Goal: Navigation & Orientation: Find specific page/section

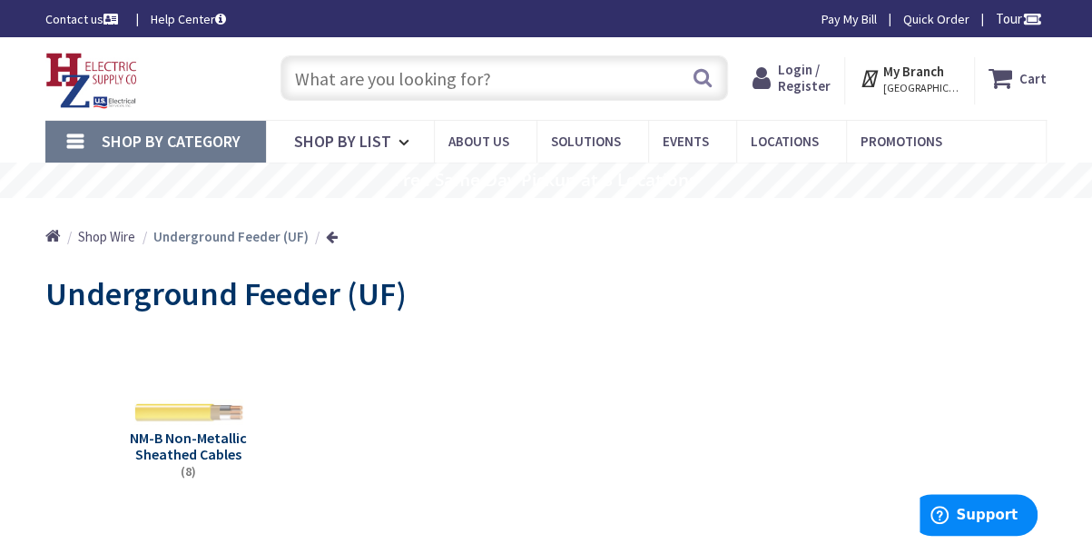
click at [915, 72] on strong "My Branch" at bounding box center [914, 71] width 61 height 17
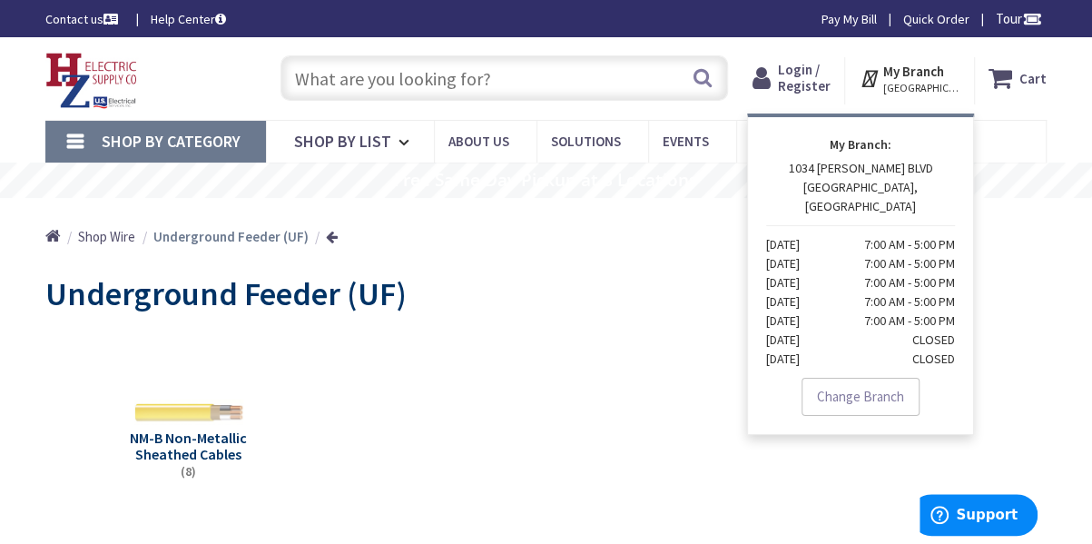
click at [408, 79] on input "text" at bounding box center [505, 77] width 448 height 45
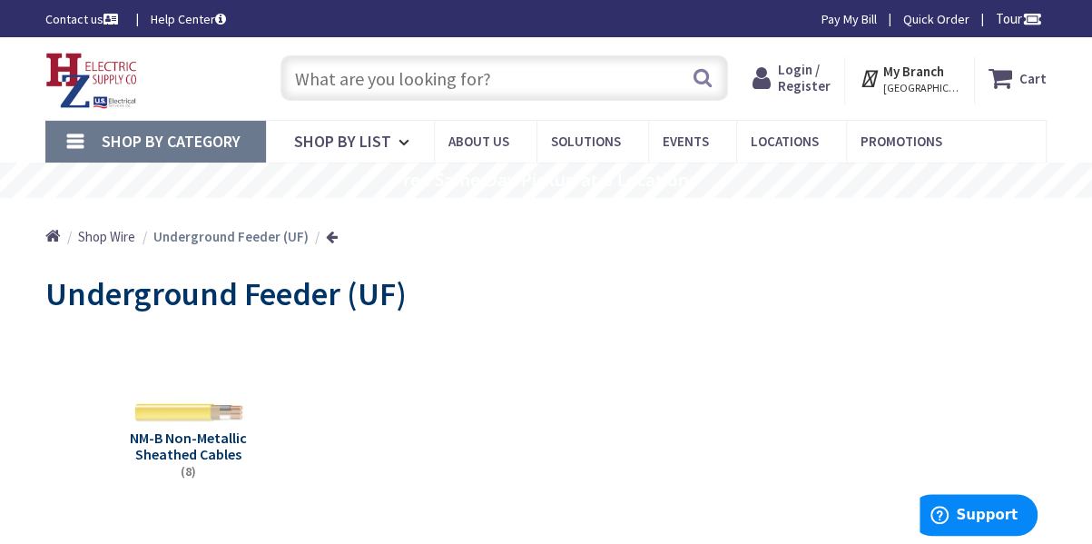
click at [457, 85] on input "text" at bounding box center [505, 77] width 448 height 45
click at [884, 69] on icon at bounding box center [872, 78] width 24 height 33
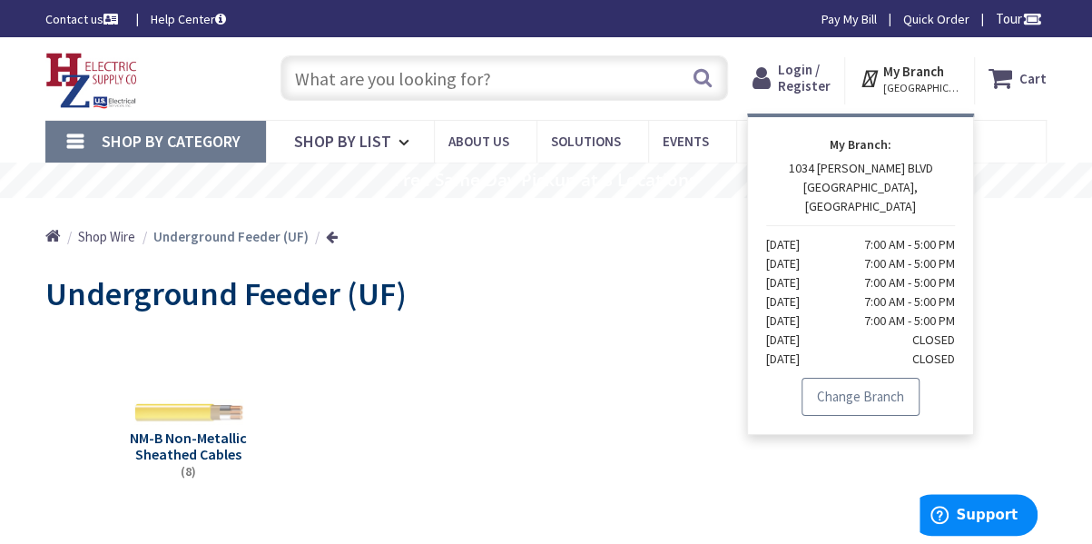
click at [858, 383] on link "Change Branch" at bounding box center [861, 397] width 118 height 38
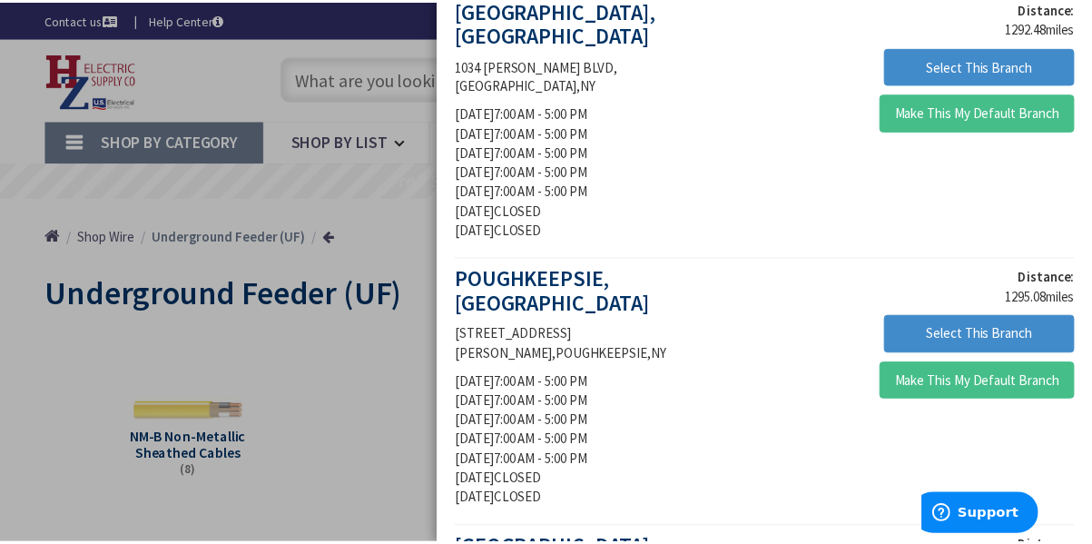
scroll to position [400, 0]
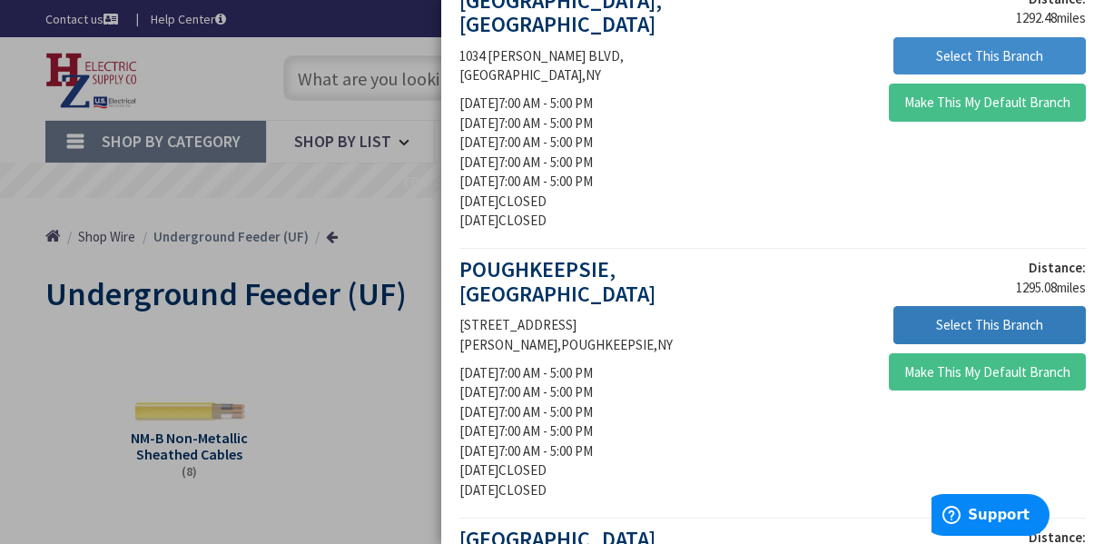
click at [932, 306] on button "Select This Branch" at bounding box center [990, 325] width 193 height 38
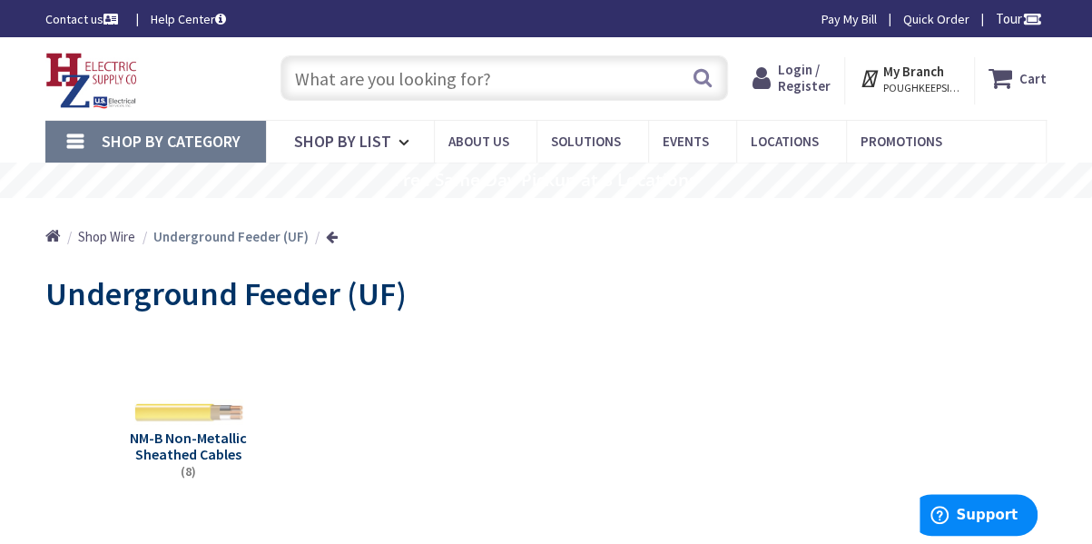
click at [925, 88] on span "POUGHKEEPSIE, [GEOGRAPHIC_DATA]" at bounding box center [922, 88] width 77 height 15
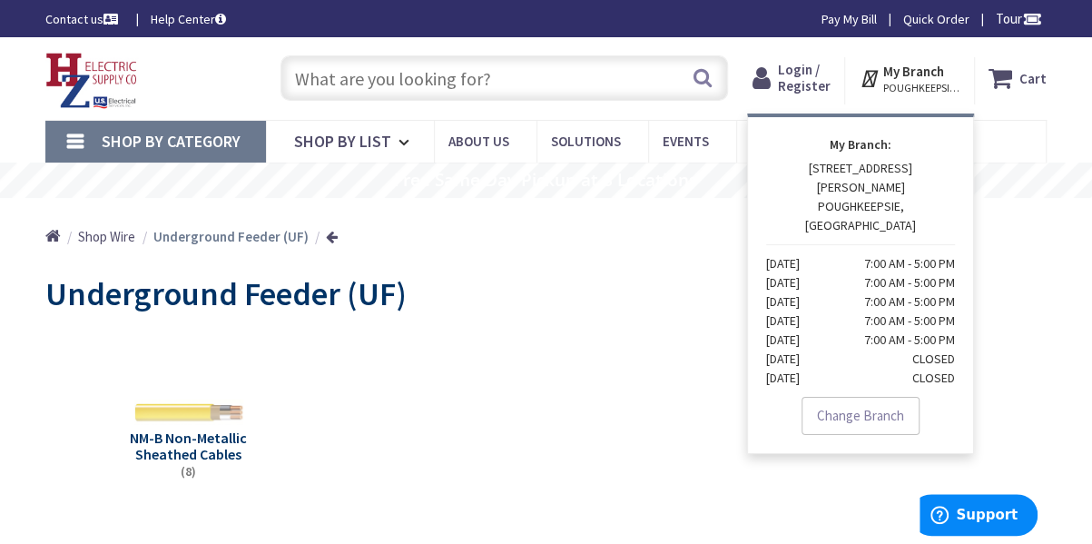
click at [875, 141] on strong "My Branch:" at bounding box center [860, 144] width 189 height 19
drag, startPoint x: 516, startPoint y: 236, endPoint x: 561, endPoint y: 234, distance: 45.4
click at [517, 236] on div "Home Shop Wire Underground Feeder (UF)" at bounding box center [546, 230] width 1092 height 64
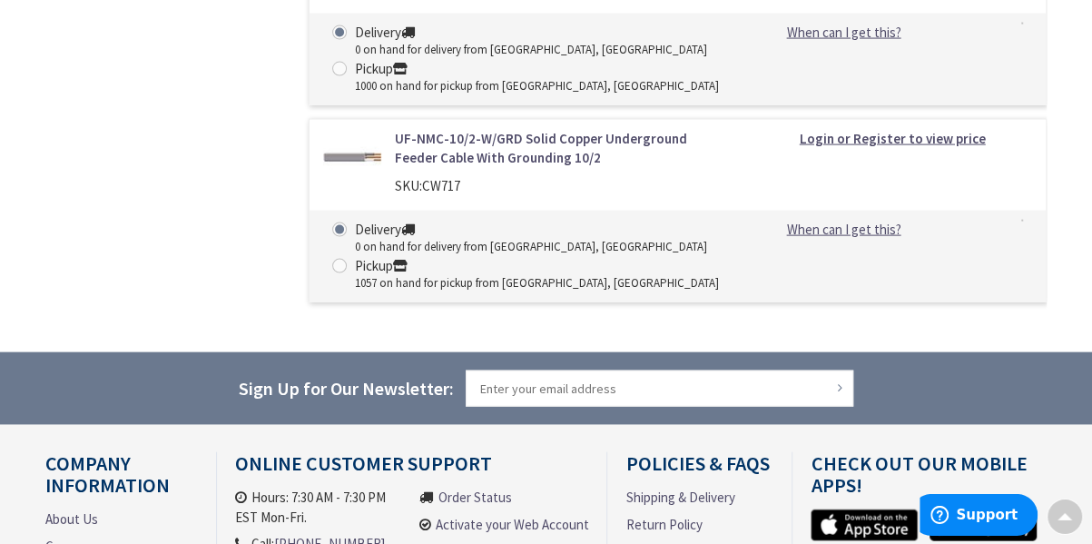
scroll to position [1957, 0]
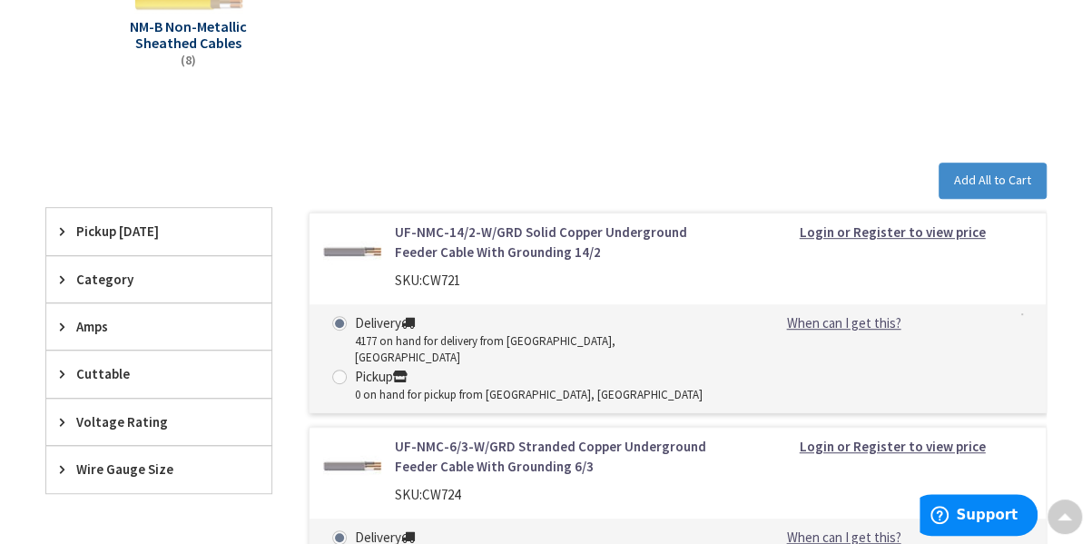
scroll to position [0, 0]
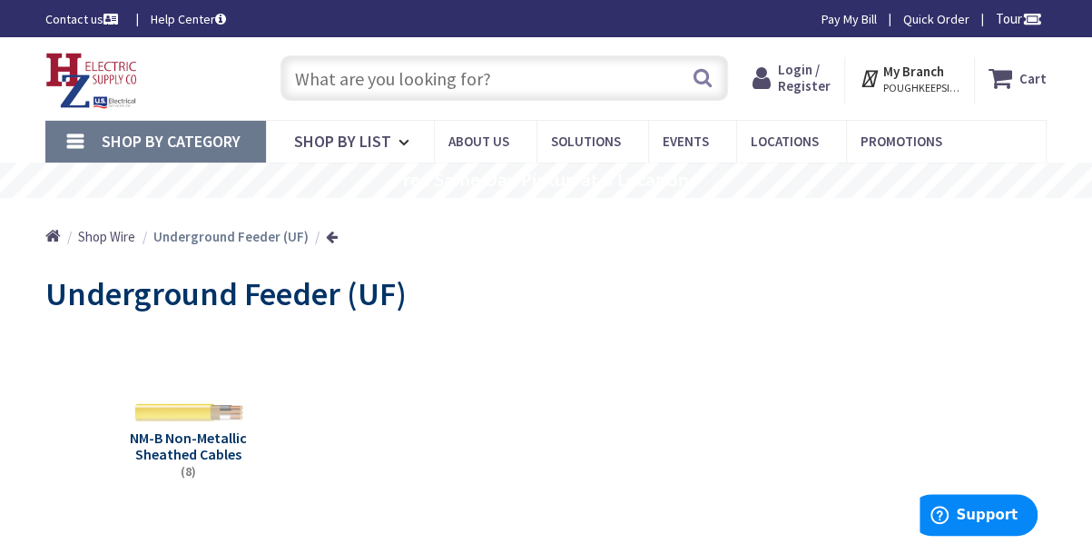
click at [921, 76] on strong "My Branch" at bounding box center [914, 71] width 61 height 17
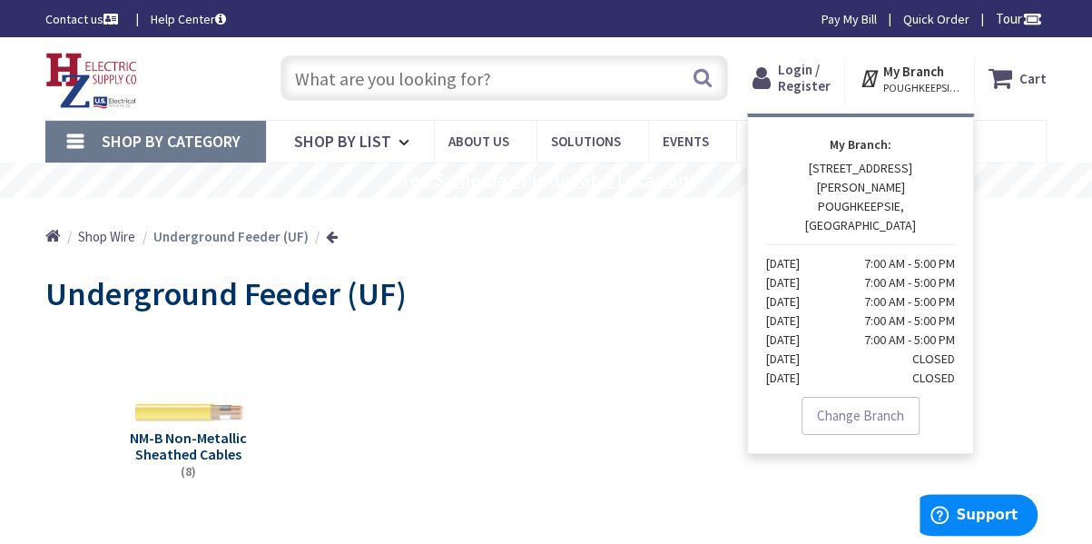
click at [623, 175] on rs-layer "Free Same Day Pickup at 8 Locations" at bounding box center [545, 180] width 303 height 19
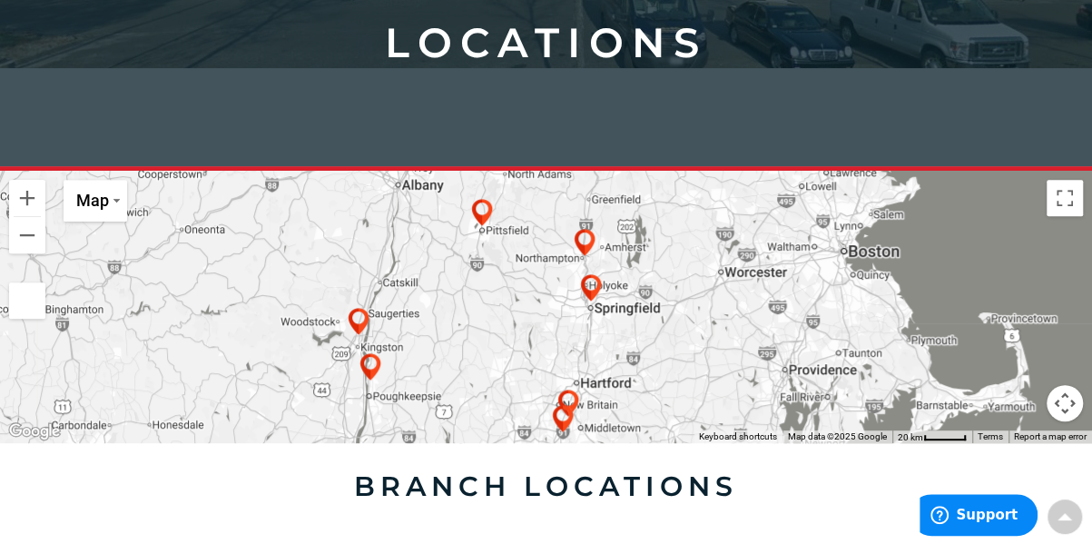
click at [371, 365] on img at bounding box center [370, 377] width 36 height 36
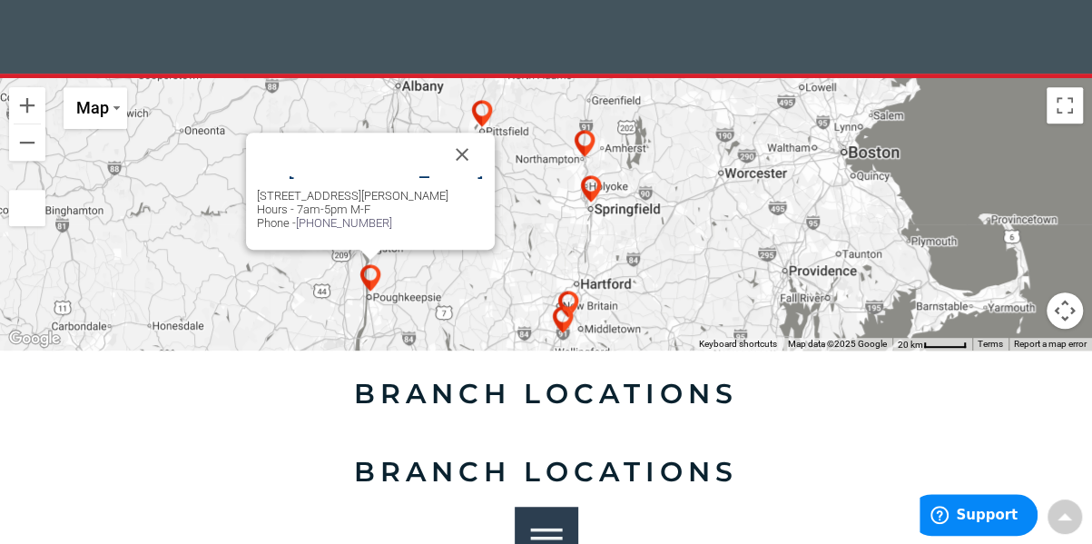
scroll to position [386, 0]
